Goal: Task Accomplishment & Management: Use online tool/utility

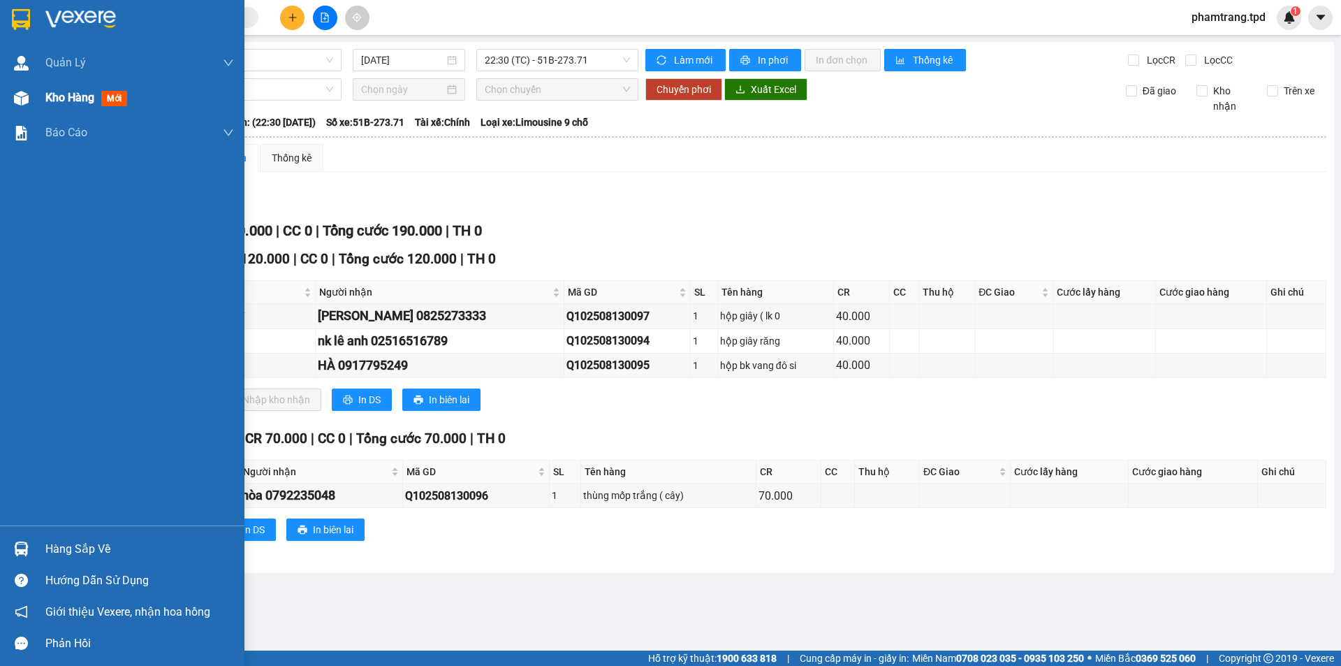
click at [48, 99] on span "Kho hàng" at bounding box center [69, 97] width 49 height 13
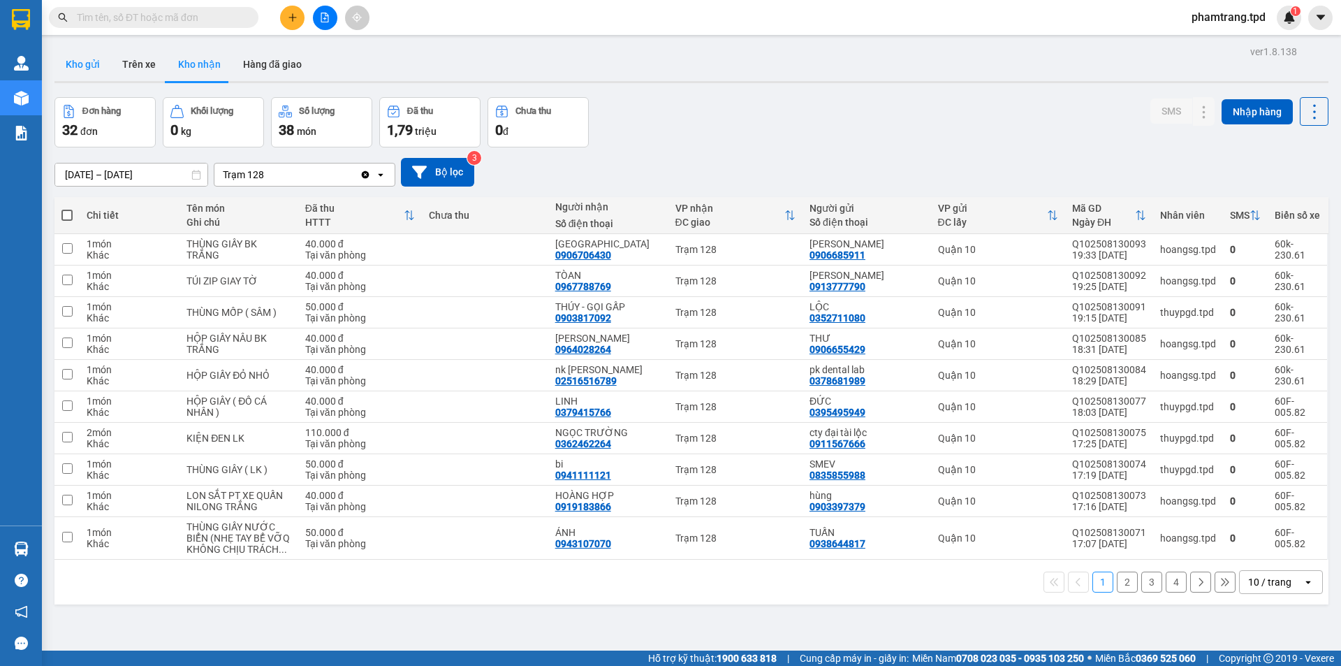
click at [85, 75] on button "Kho gửi" at bounding box center [82, 64] width 57 height 34
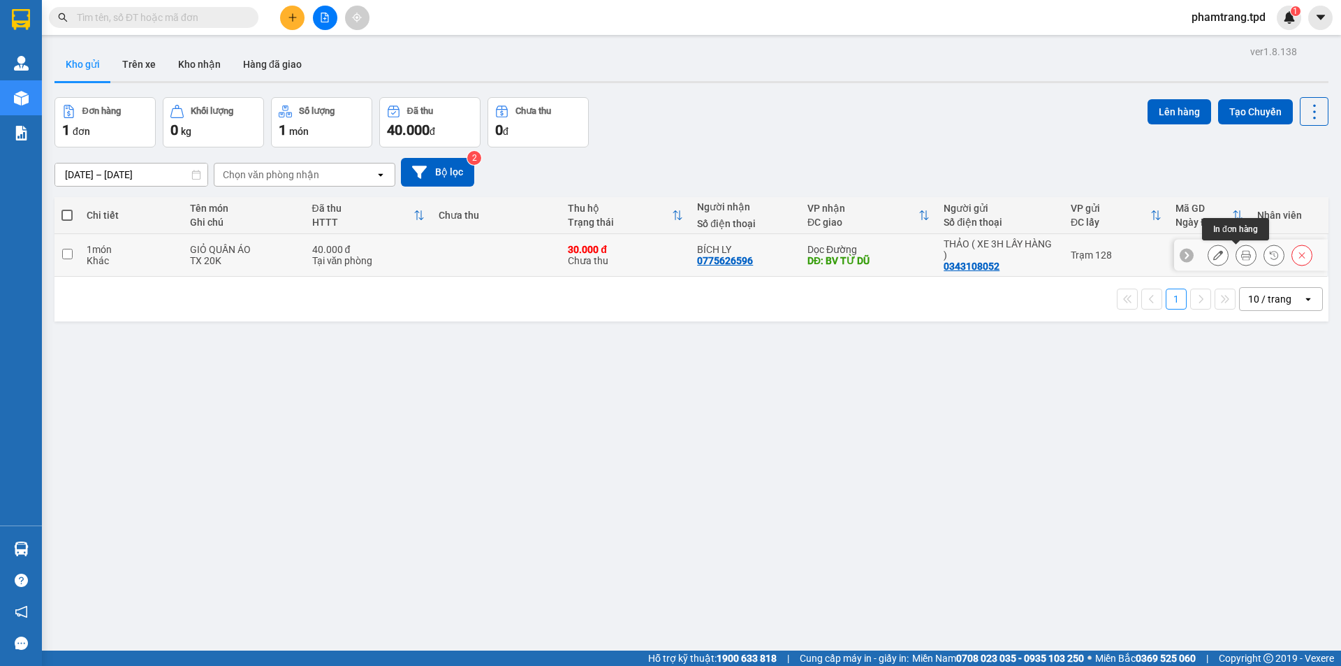
click at [1241, 256] on icon at bounding box center [1246, 255] width 10 height 10
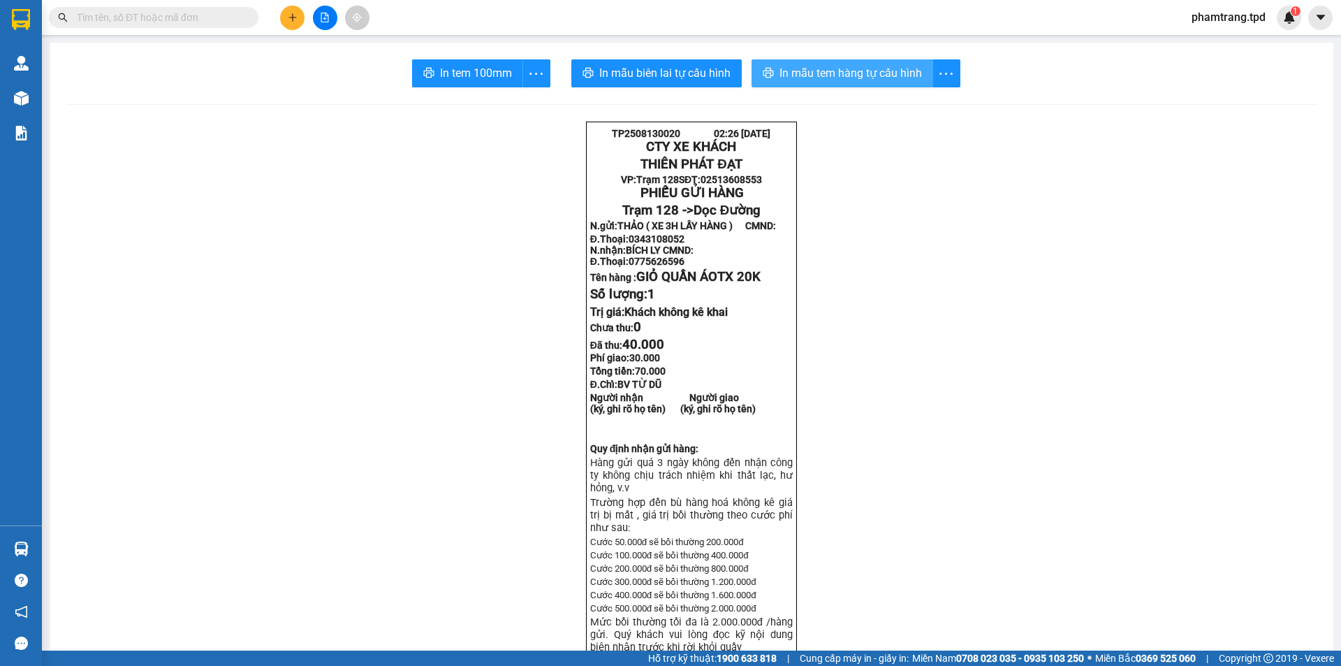
click at [837, 75] on span "In mẫu tem hàng tự cấu hình" at bounding box center [850, 72] width 142 height 17
click at [498, 77] on span "In tem 100mm" at bounding box center [476, 72] width 72 height 17
